Goal: Task Accomplishment & Management: Manage account settings

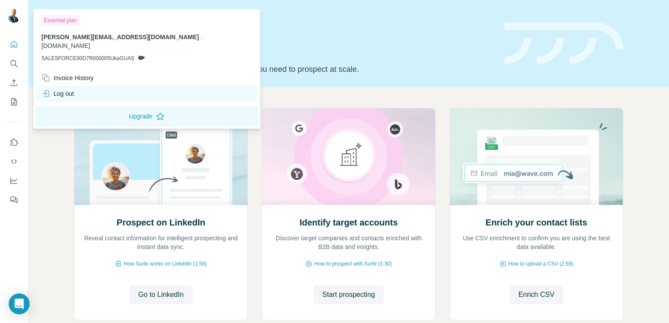
click at [67, 89] on div "Log out" at bounding box center [57, 93] width 33 height 9
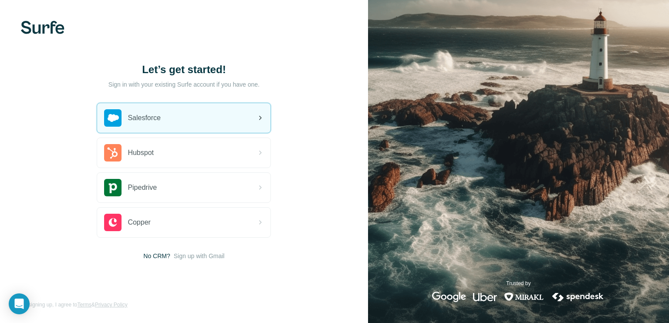
click at [168, 122] on div "Salesforce" at bounding box center [183, 118] width 173 height 30
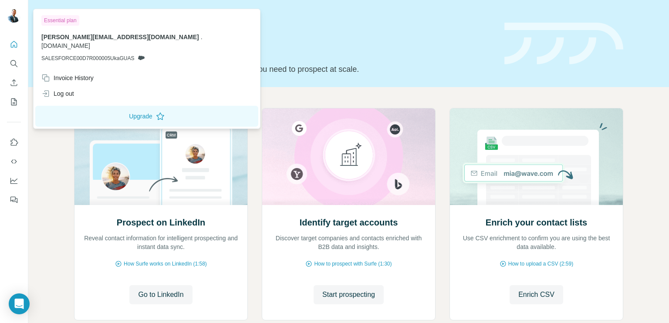
click at [0, 17] on div at bounding box center [14, 161] width 28 height 323
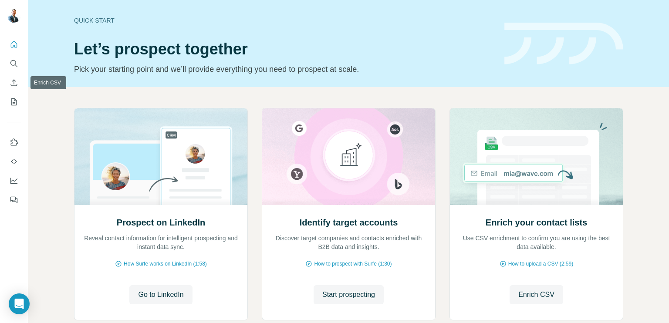
drag, startPoint x: 22, startPoint y: 101, endPoint x: 28, endPoint y: 113, distance: 13.4
click at [27, 123] on div at bounding box center [14, 119] width 28 height 176
